Goal: Information Seeking & Learning: Learn about a topic

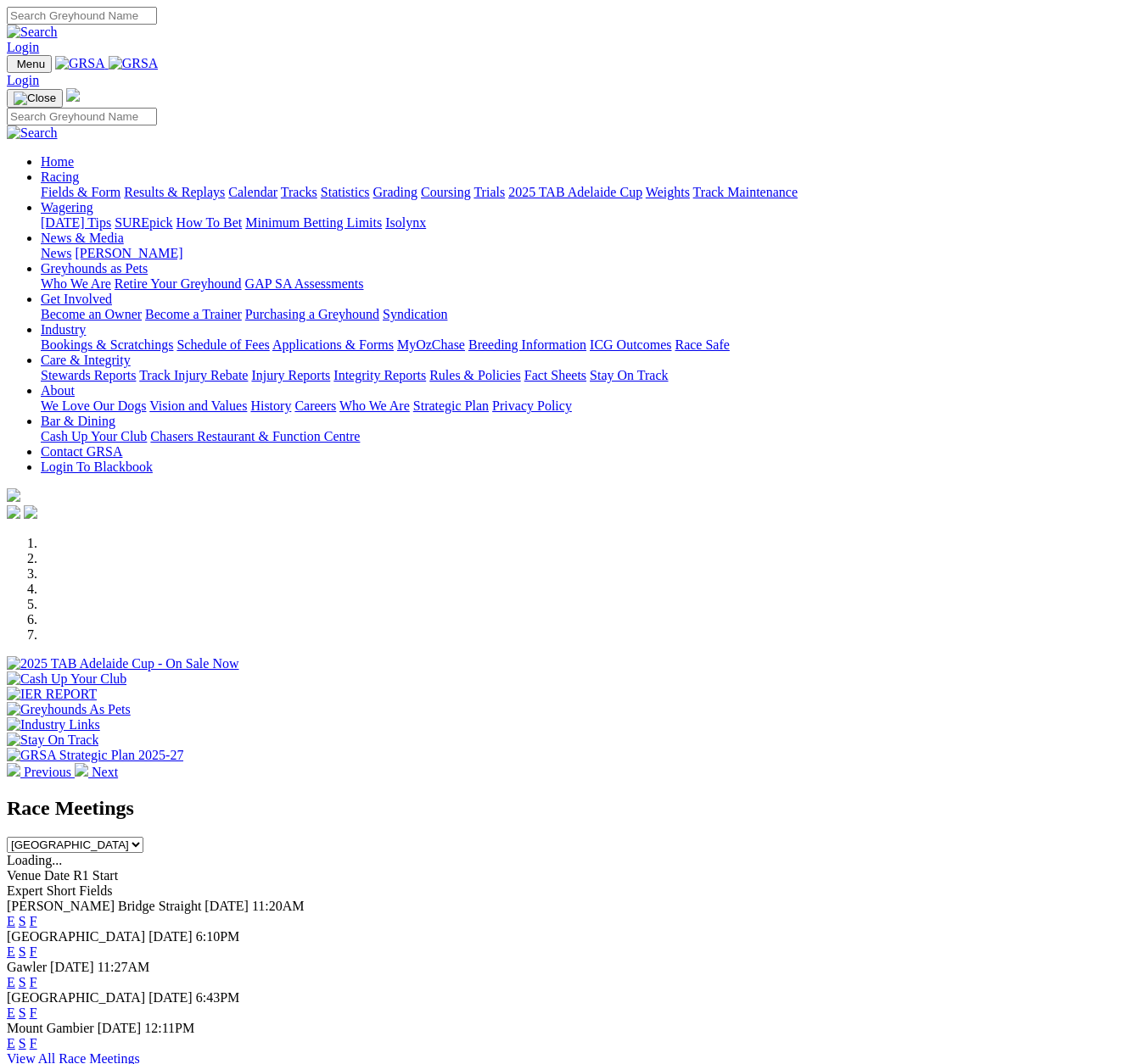
click at [183, 185] on link "Results & Replays" at bounding box center [175, 192] width 101 height 15
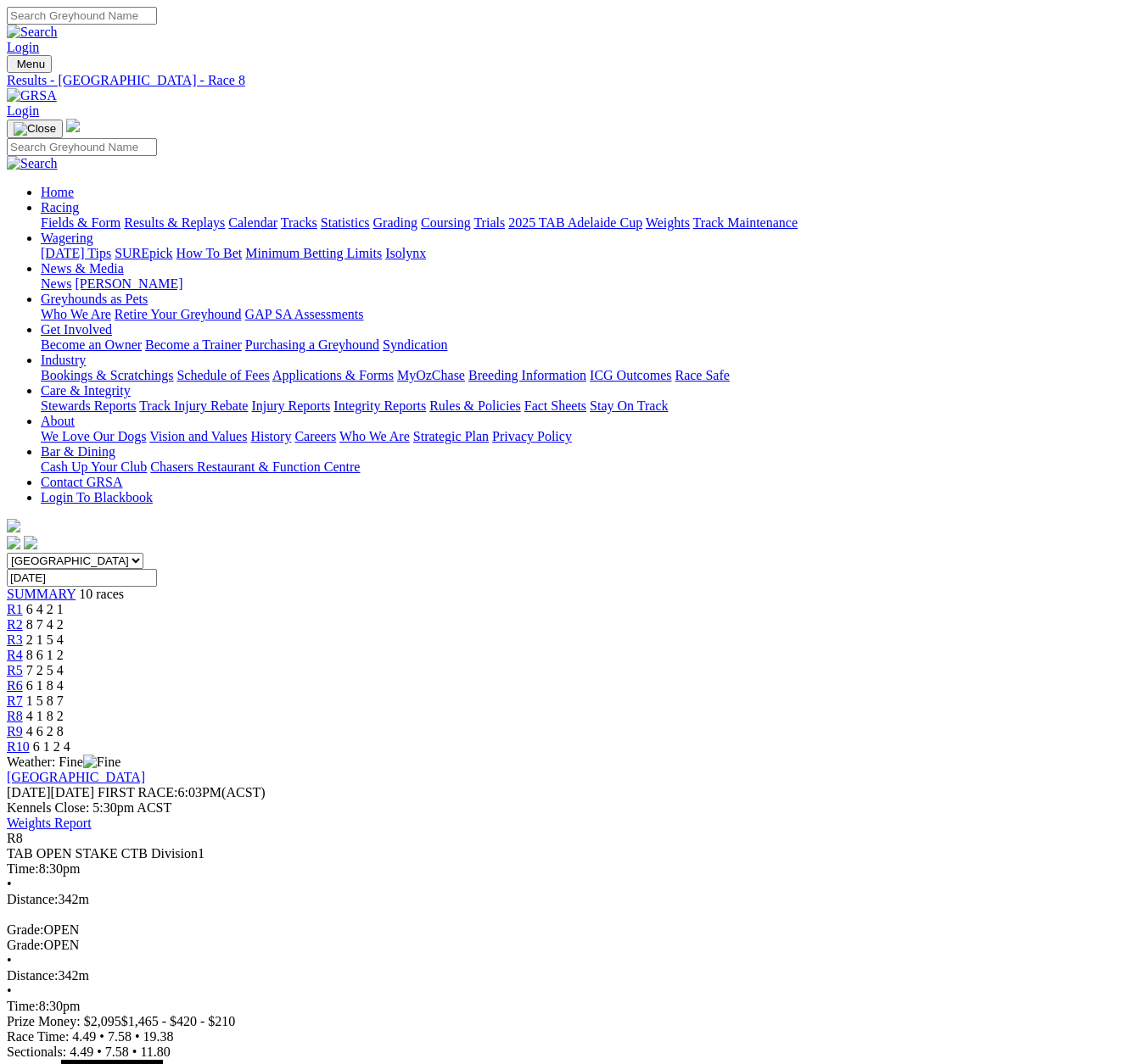
click at [23, 724] on span "R9" at bounding box center [15, 731] width 16 height 15
click at [30, 739] on span "R10" at bounding box center [18, 746] width 23 height 15
click at [52, 216] on link "Fields & Form" at bounding box center [80, 223] width 80 height 15
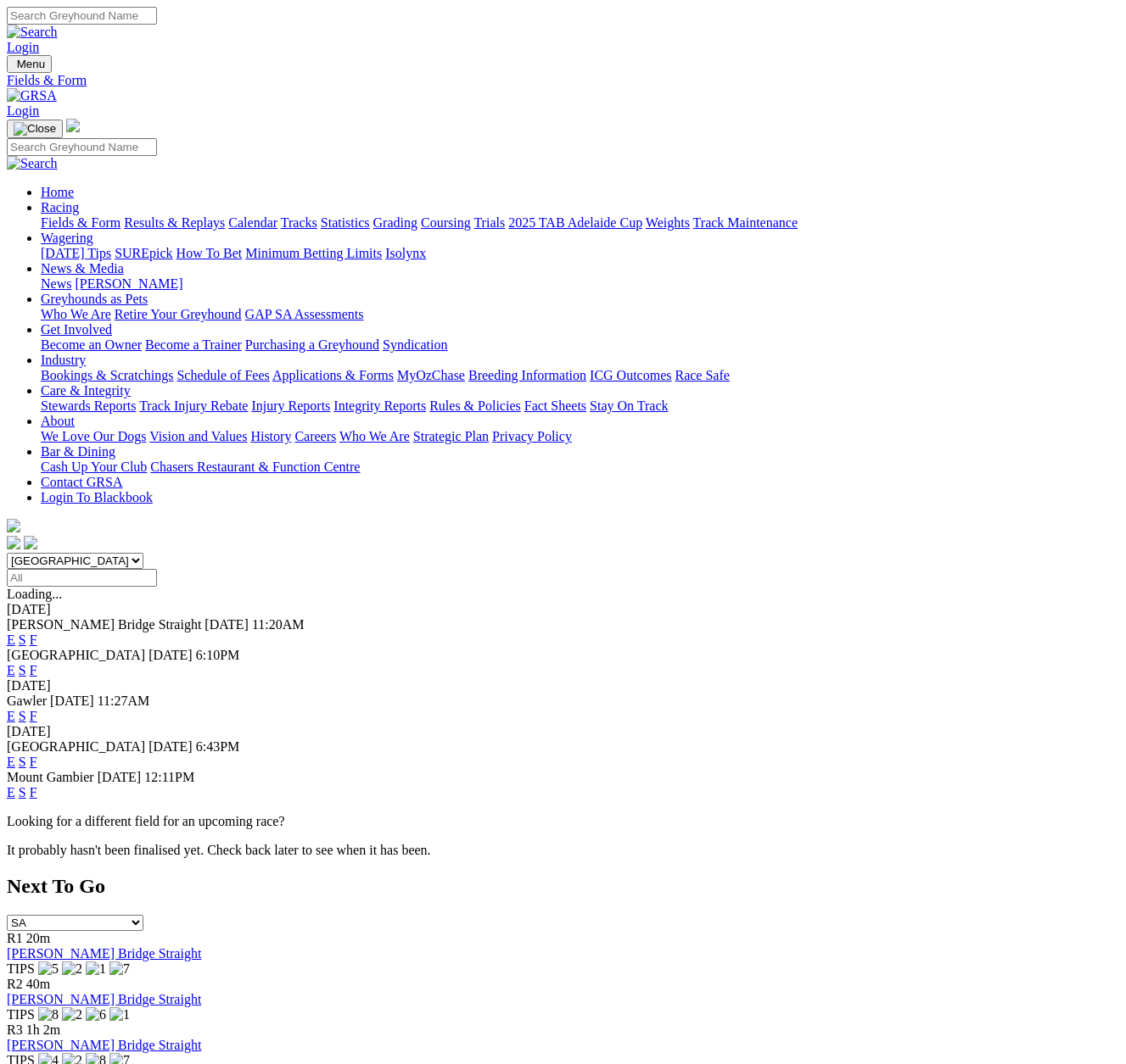
click at [15, 755] on link "E" at bounding box center [11, 762] width 9 height 15
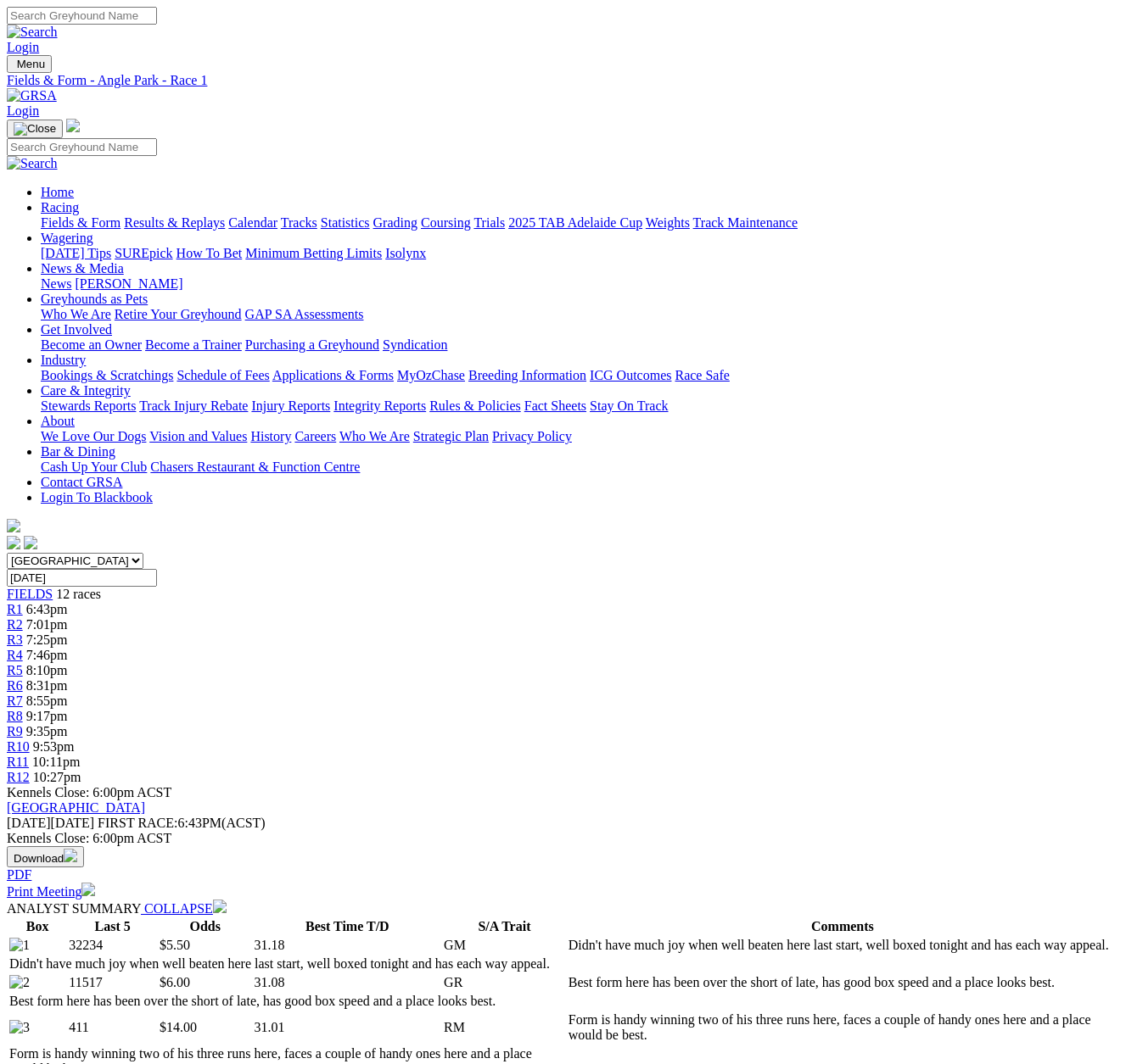
click at [23, 693] on span "R7" at bounding box center [15, 700] width 16 height 15
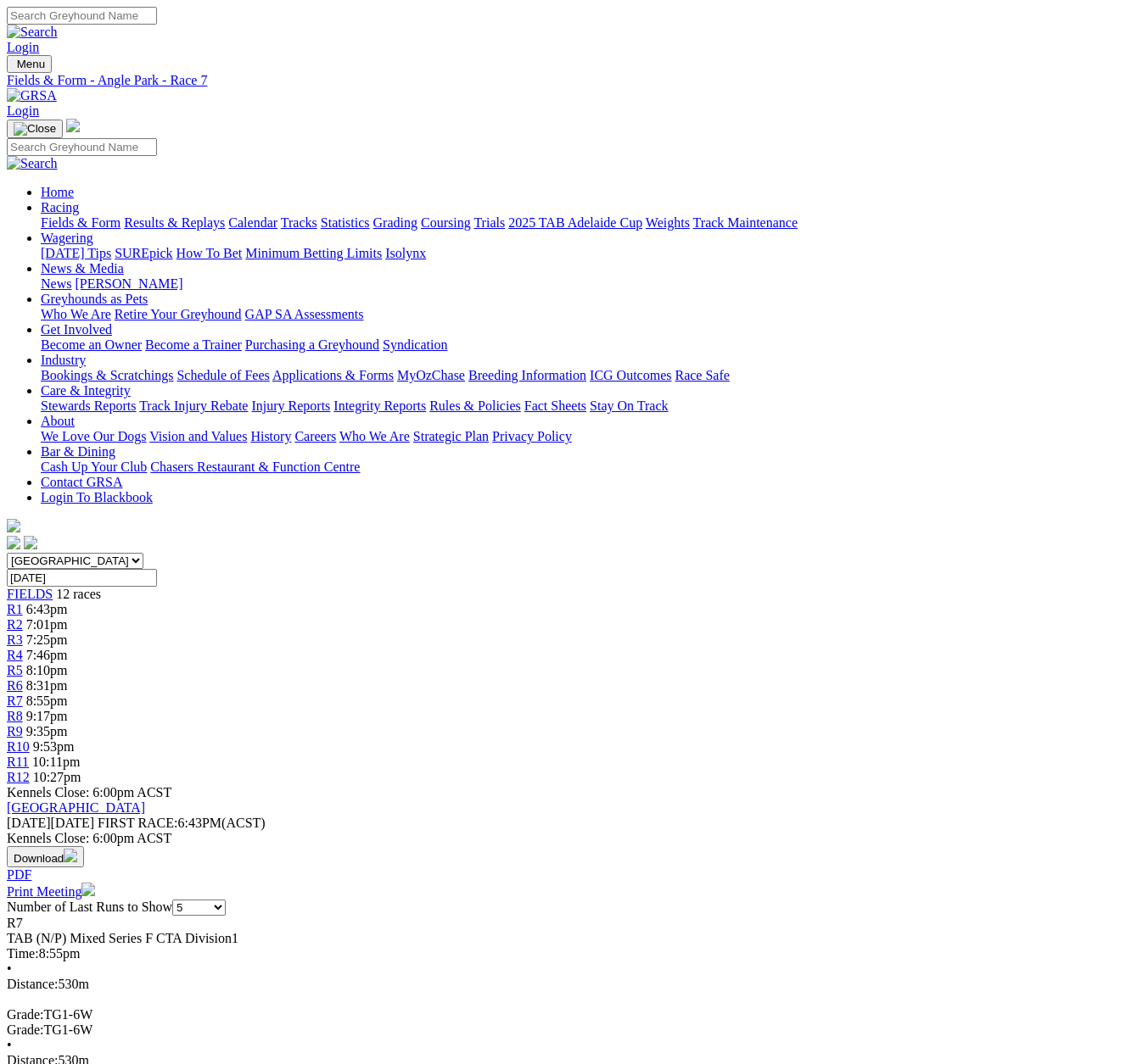
click at [23, 709] on span "R8" at bounding box center [15, 716] width 16 height 15
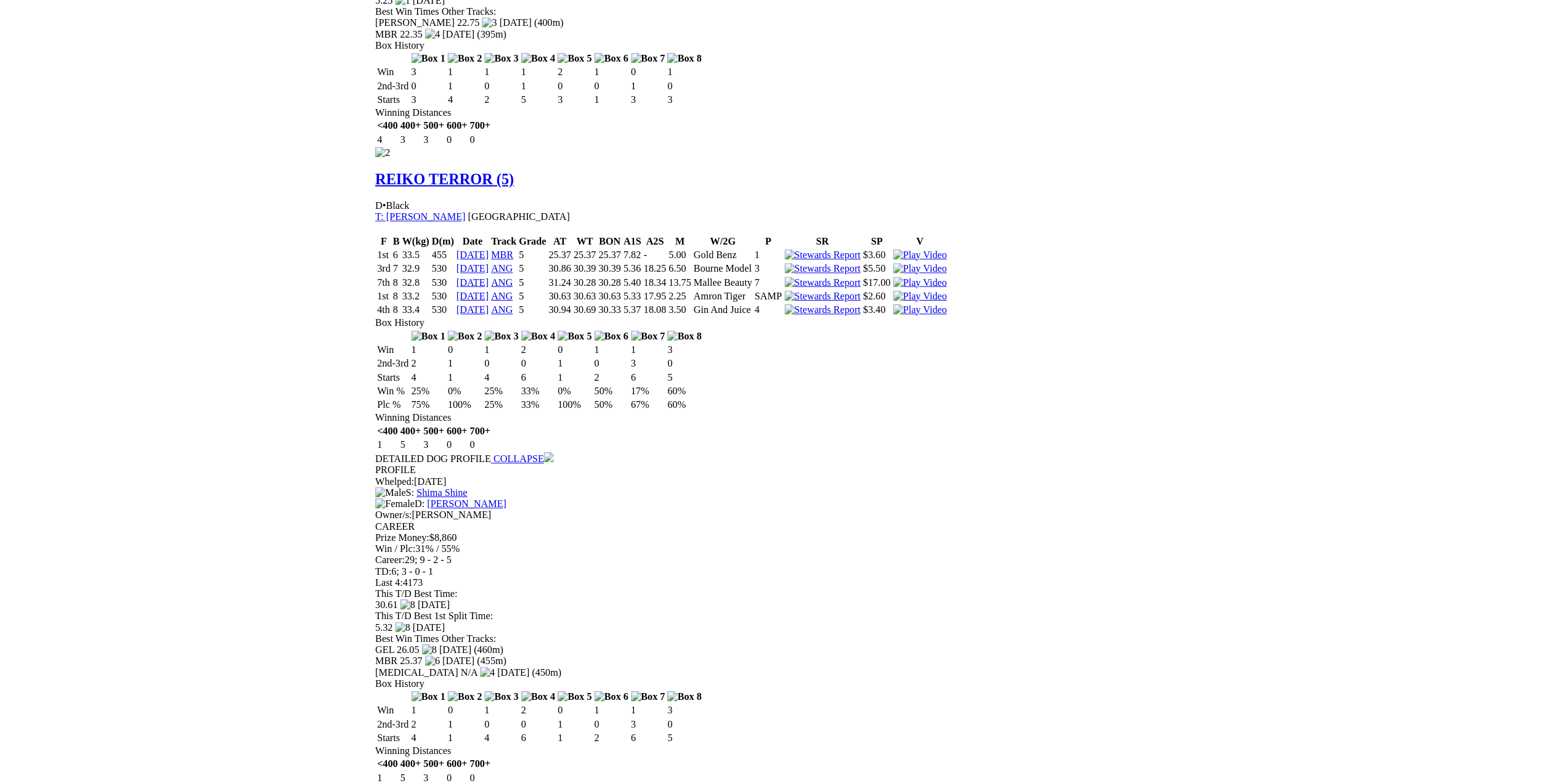
scroll to position [1417, 0]
